Goal: Task Accomplishment & Management: Manage account settings

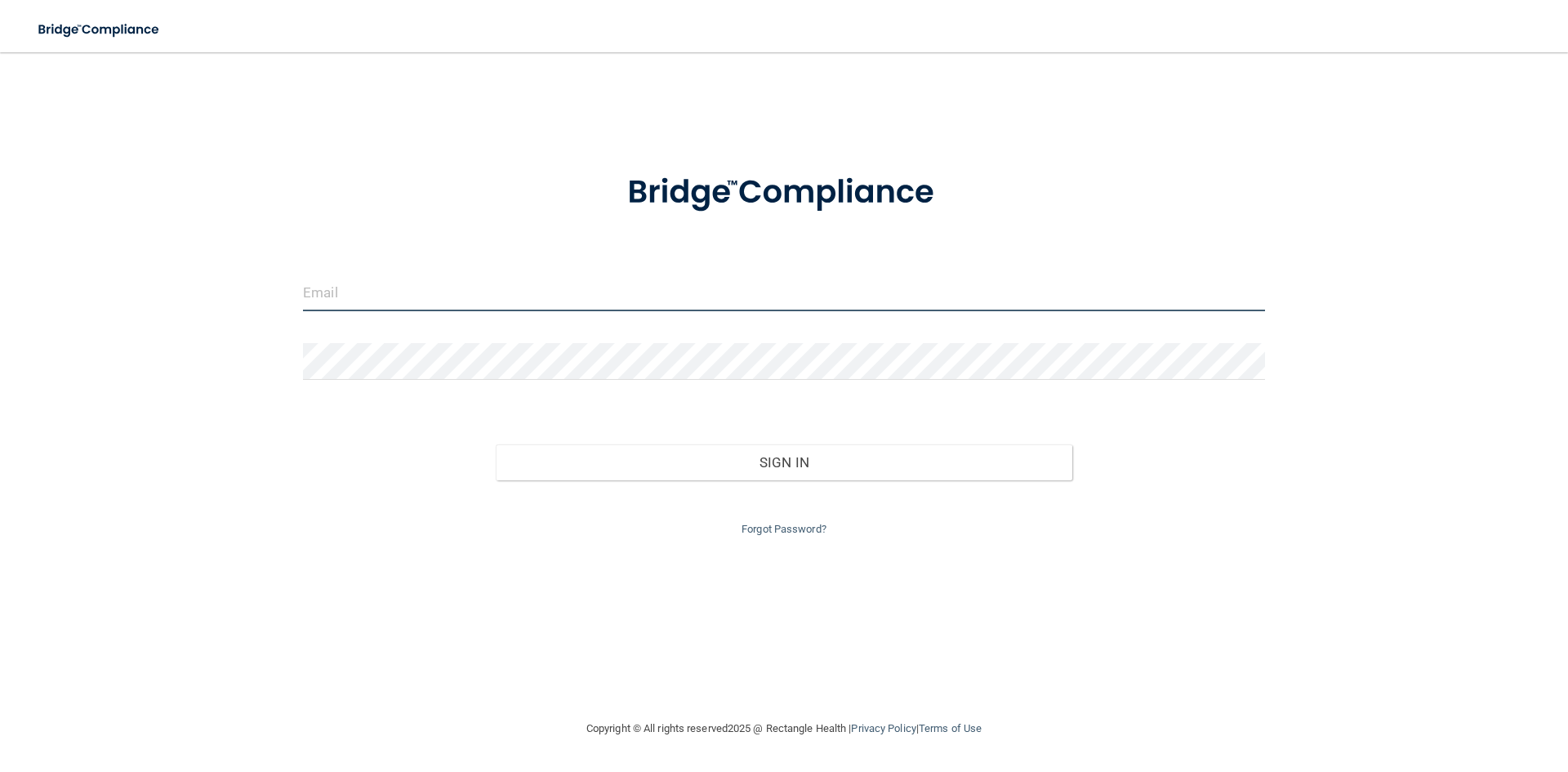
click at [684, 287] on input "email" at bounding box center [784, 293] width 962 height 37
click at [503, 275] on input "email" at bounding box center [784, 293] width 962 height 37
click at [258, 383] on div "Invalid email/password. You don't have permission to access that page. Sign In …" at bounding box center [784, 385] width 1502 height 634
